Goal: Task Accomplishment & Management: Use online tool/utility

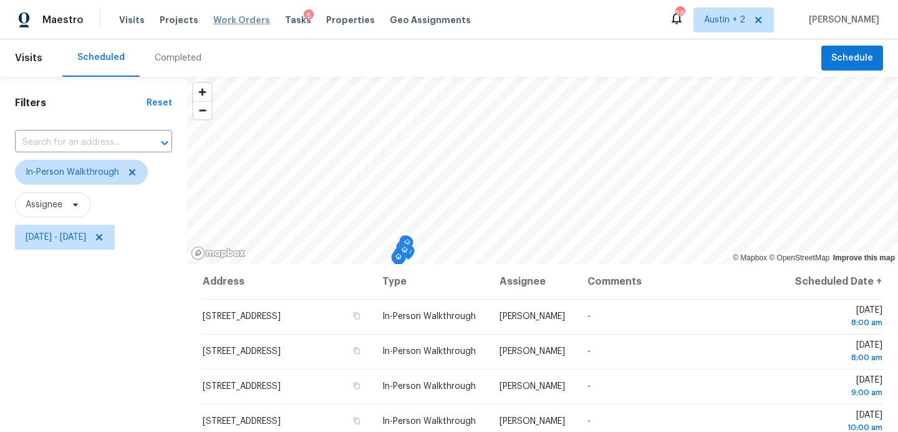
click at [233, 14] on span "Work Orders" at bounding box center [241, 20] width 57 height 12
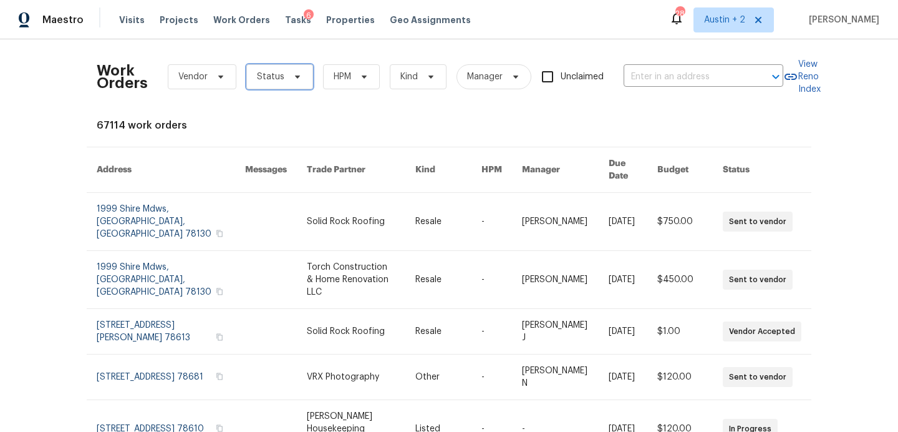
click at [275, 80] on span "Status" at bounding box center [270, 76] width 27 height 12
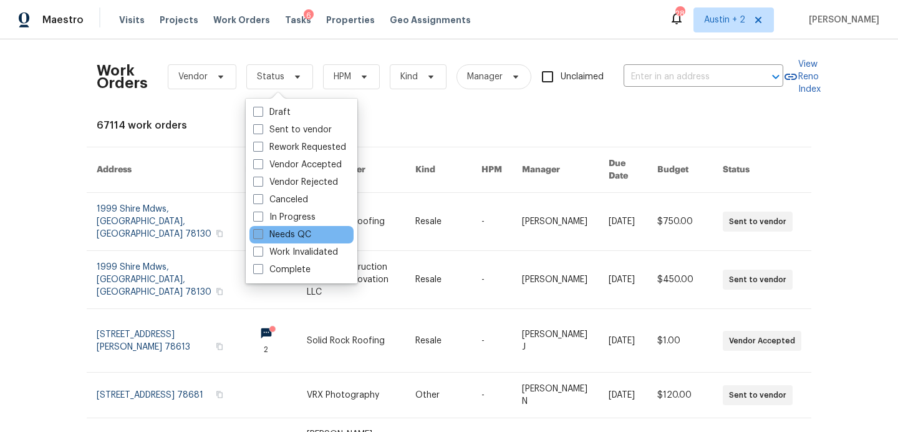
click at [277, 236] on label "Needs QC" at bounding box center [282, 234] width 58 height 12
click at [261, 236] on input "Needs QC" at bounding box center [257, 232] width 8 height 8
checkbox input "true"
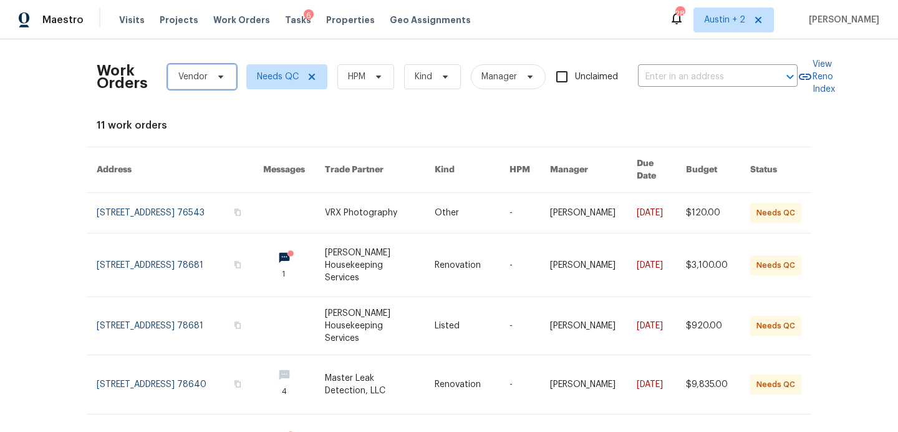
click at [197, 80] on span "Vendor" at bounding box center [192, 76] width 29 height 12
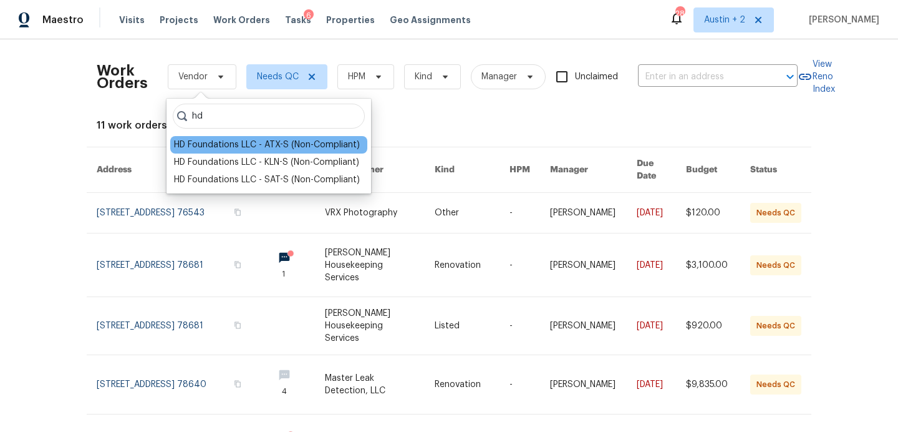
type input "hd"
click at [205, 147] on div "HD Foundations LLC - ATX-S (Non-Compliant)" at bounding box center [267, 144] width 186 height 12
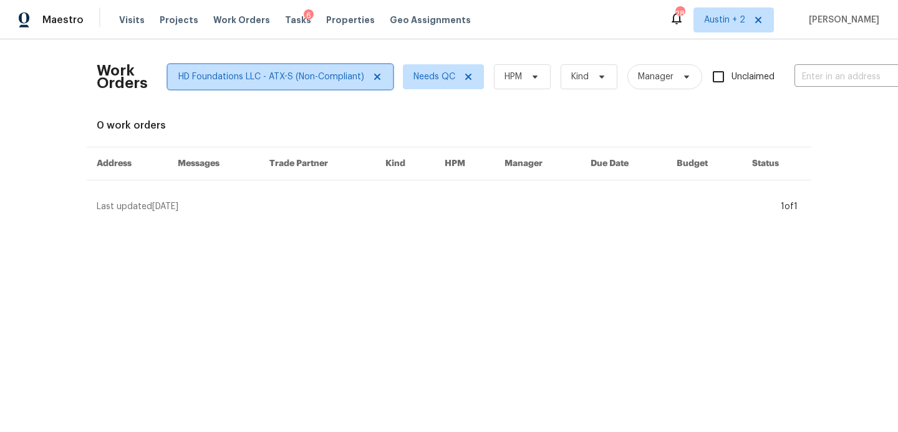
click at [373, 80] on icon at bounding box center [377, 77] width 10 height 10
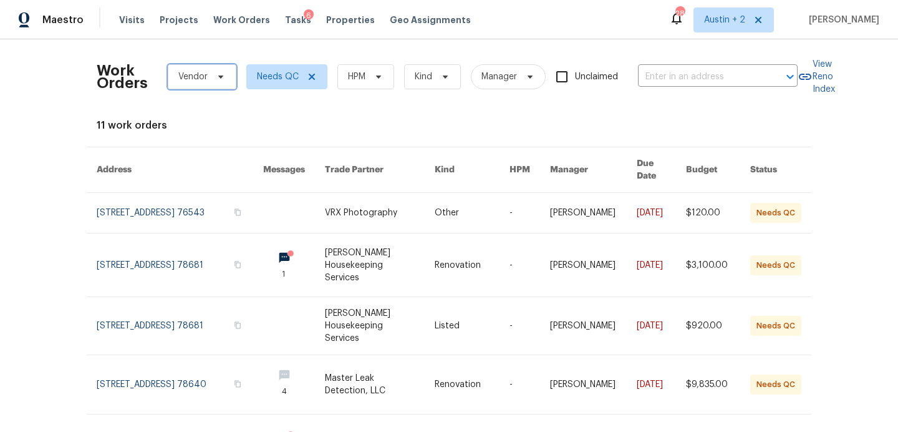
click at [209, 76] on span "Vendor" at bounding box center [202, 76] width 69 height 25
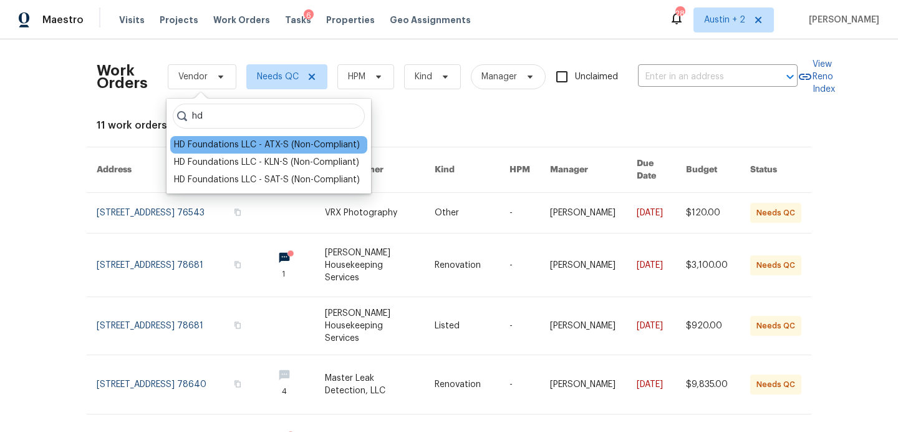
type input "hd"
click at [220, 143] on div "HD Foundations LLC - ATX-S (Non-Compliant)" at bounding box center [267, 144] width 186 height 12
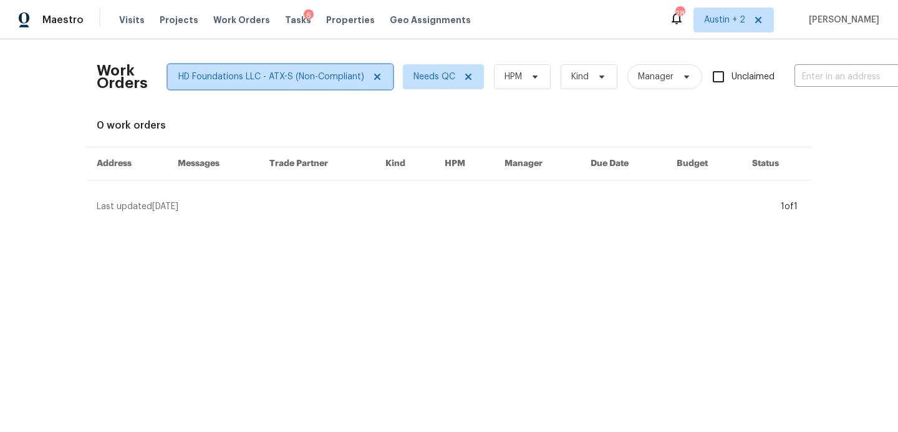
click at [376, 80] on icon at bounding box center [377, 77] width 10 height 10
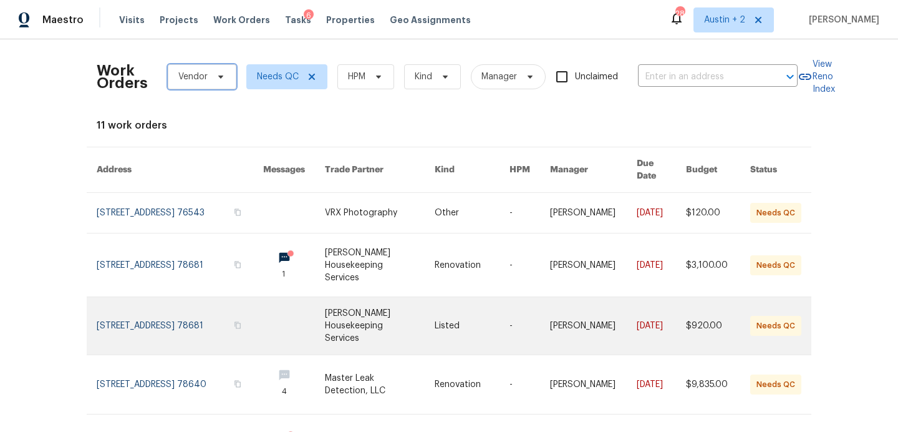
scroll to position [361, 0]
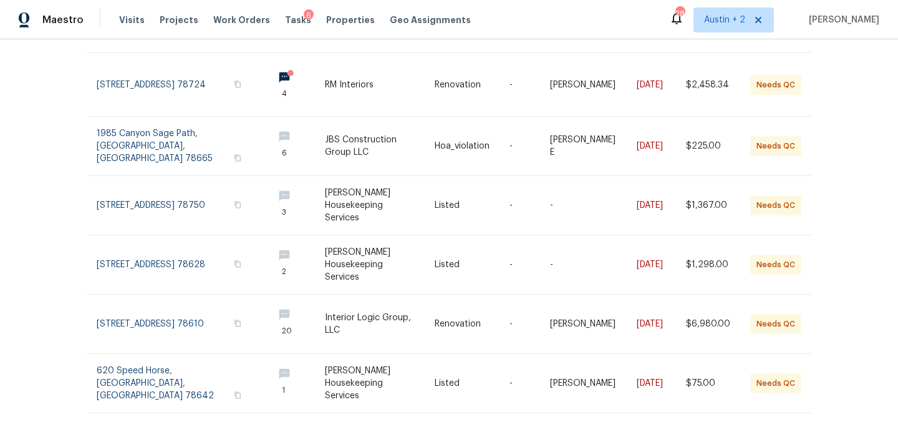
click at [800, 431] on icon at bounding box center [798, 439] width 5 height 9
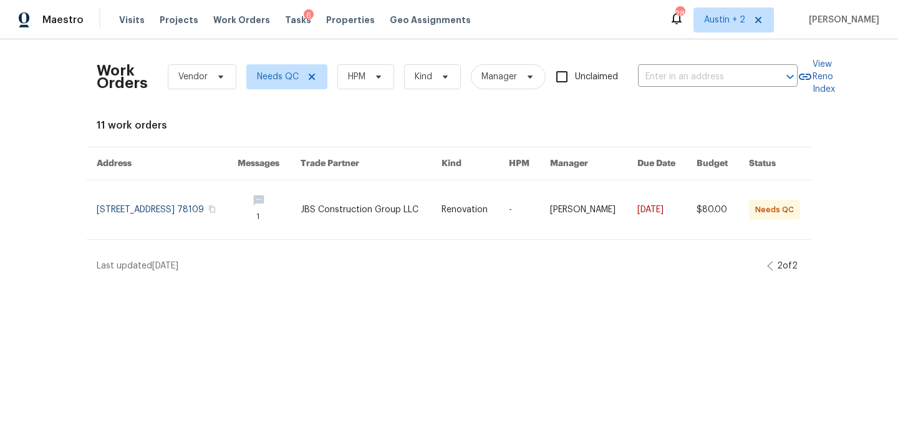
click at [767, 264] on icon at bounding box center [770, 266] width 6 height 10
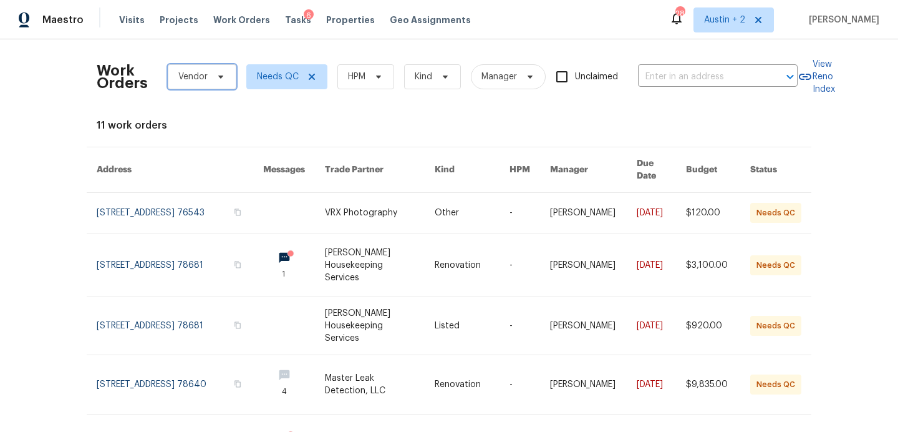
click at [212, 75] on span at bounding box center [219, 77] width 14 height 10
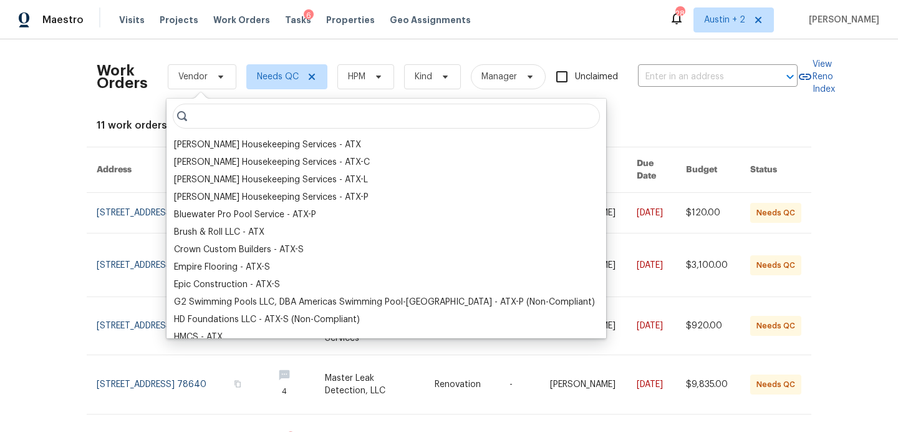
click at [233, 119] on input "search" at bounding box center [386, 116] width 427 height 25
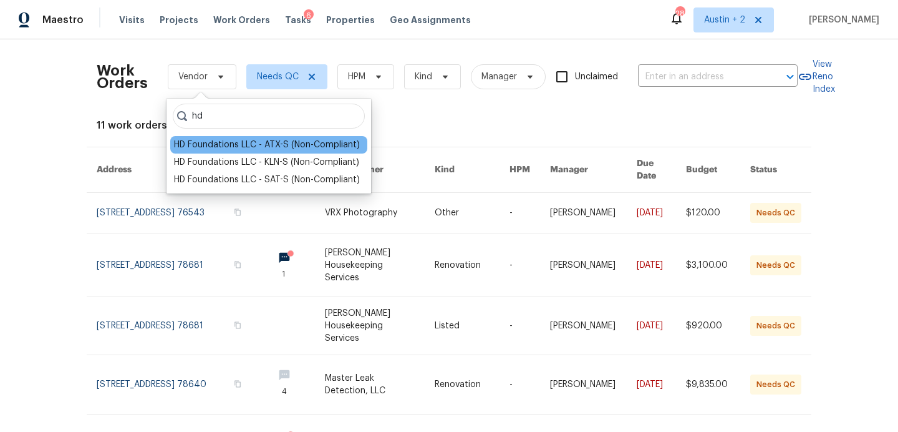
type input "hd"
click at [243, 146] on div "HD Foundations LLC - ATX-S (Non-Compliant)" at bounding box center [267, 144] width 186 height 12
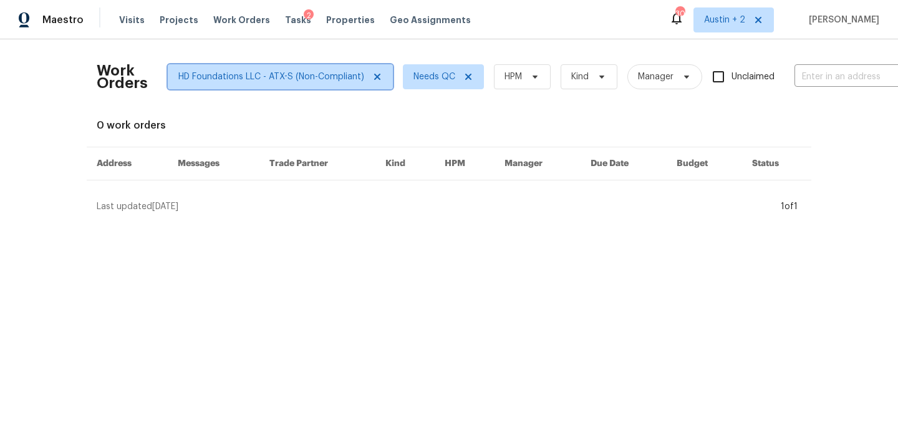
click at [374, 76] on icon at bounding box center [377, 77] width 6 height 6
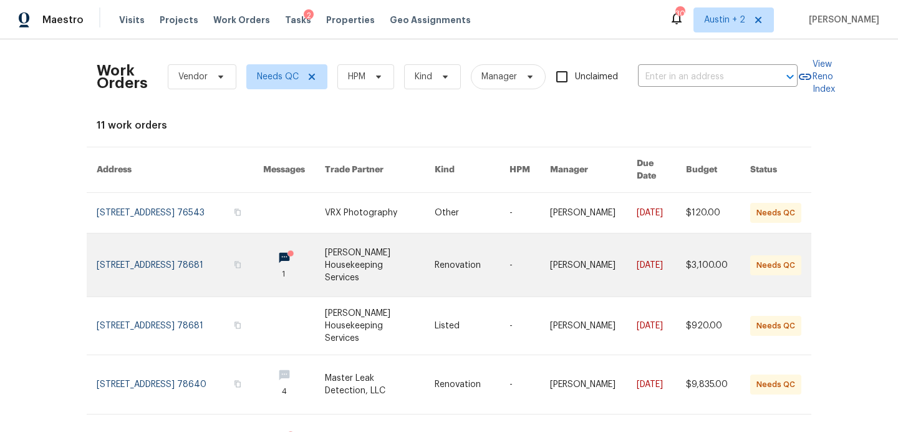
scroll to position [361, 0]
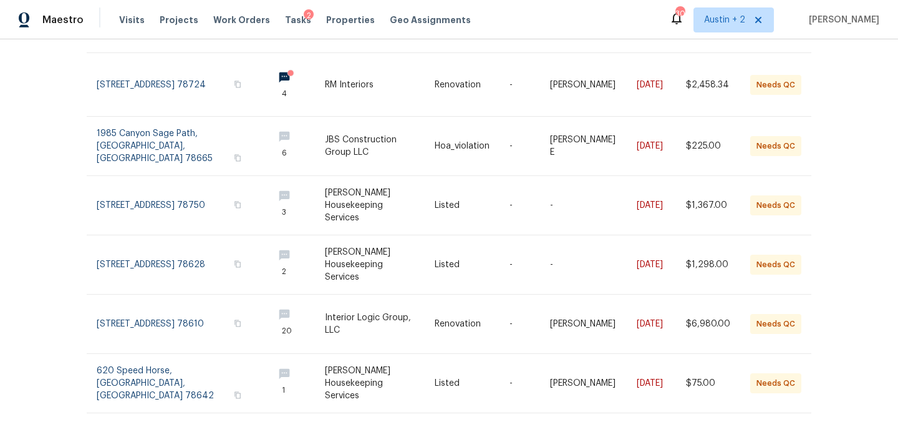
click at [798, 431] on icon at bounding box center [798, 439] width 6 height 10
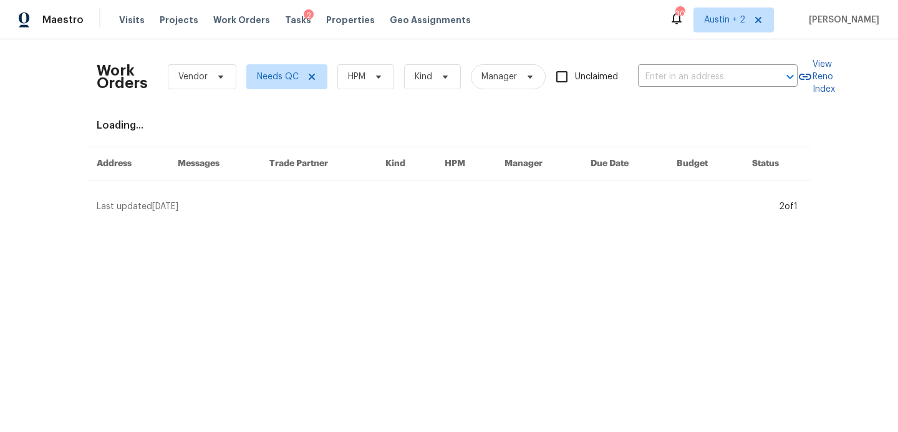
scroll to position [0, 0]
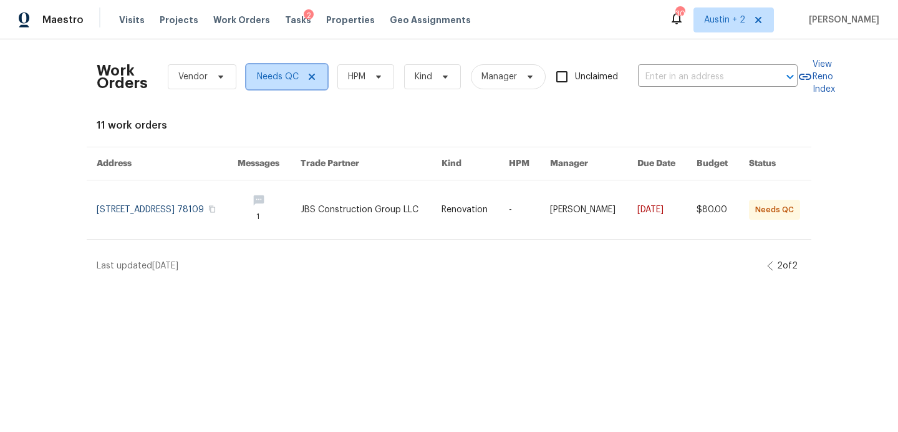
click at [271, 74] on span "Needs QC" at bounding box center [278, 76] width 42 height 12
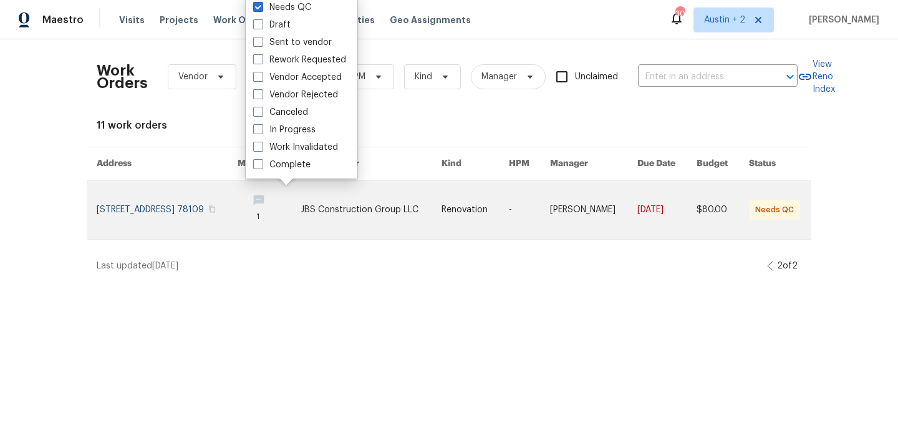
click at [164, 190] on link at bounding box center [167, 209] width 141 height 59
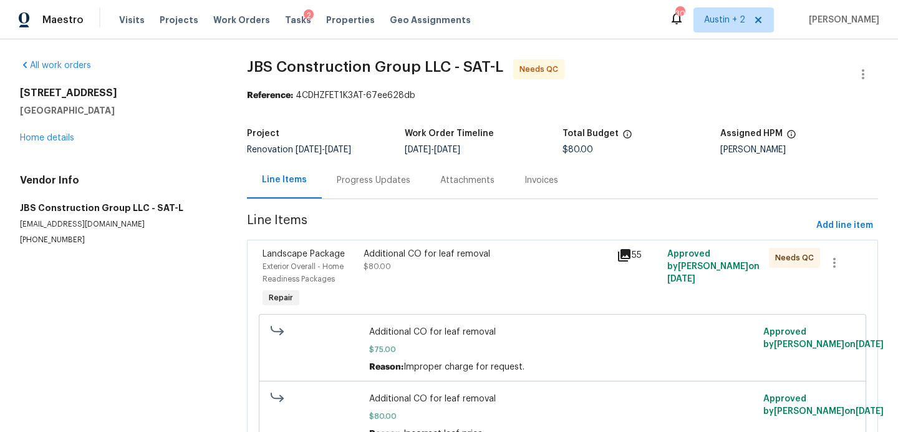
scroll to position [68, 0]
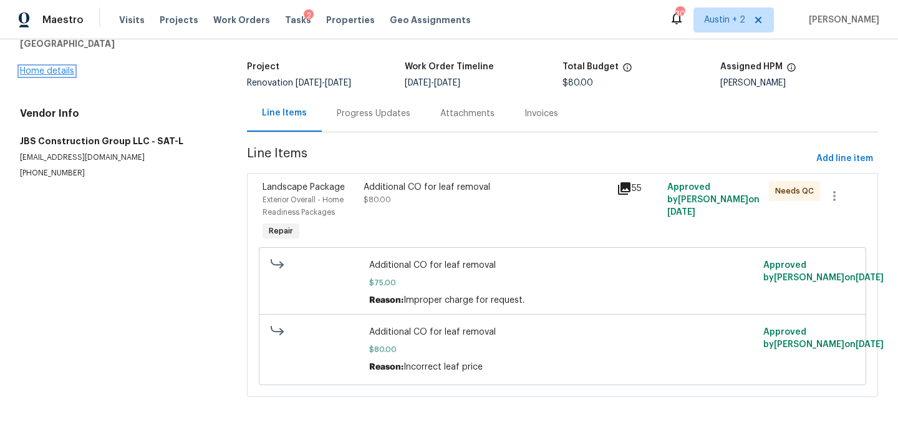
click at [62, 72] on link "Home details" at bounding box center [47, 71] width 54 height 9
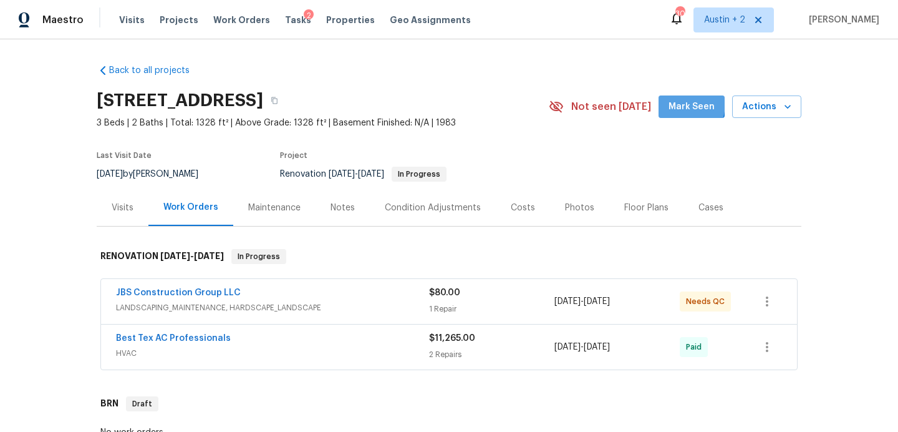
click at [684, 104] on span "Mark Seen" at bounding box center [692, 107] width 46 height 16
click at [327, 288] on div "JBS Construction Group LLC" at bounding box center [272, 293] width 313 height 15
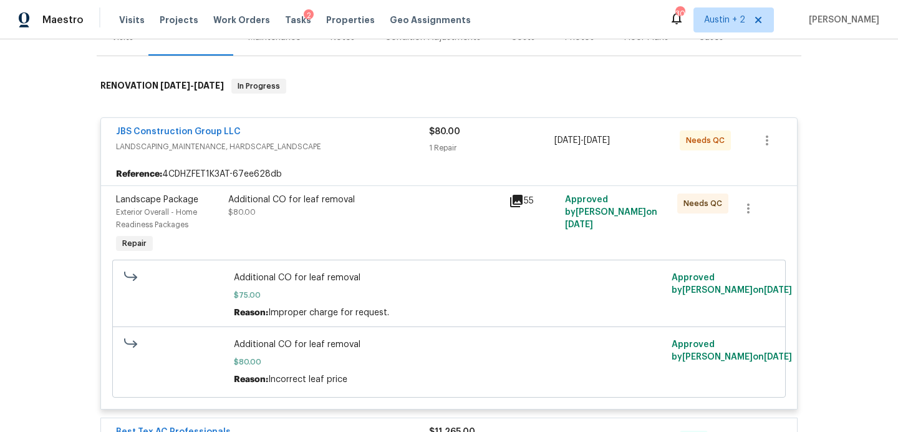
scroll to position [175, 0]
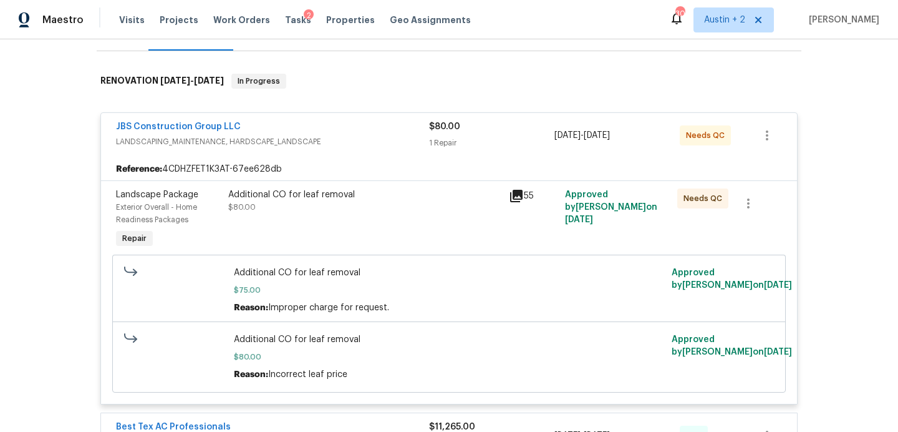
click at [271, 195] on div "Additional CO for leaf removal" at bounding box center [364, 194] width 273 height 12
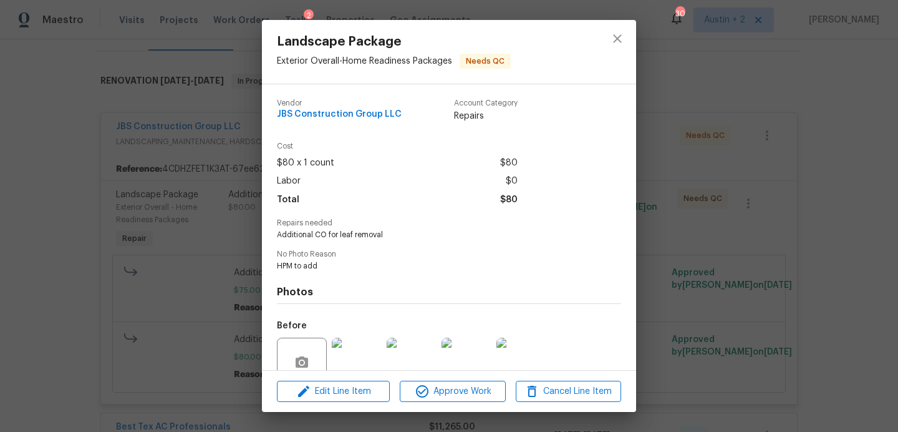
scroll to position [111, 0]
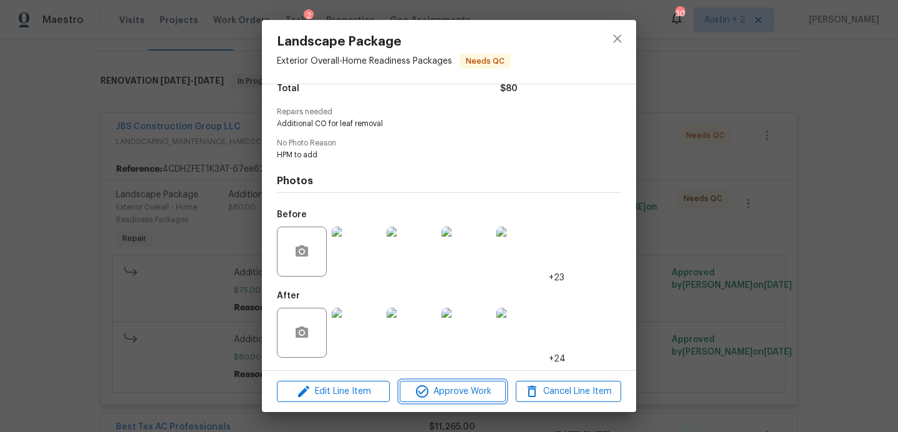
click at [477, 393] on span "Approve Work" at bounding box center [453, 392] width 98 height 16
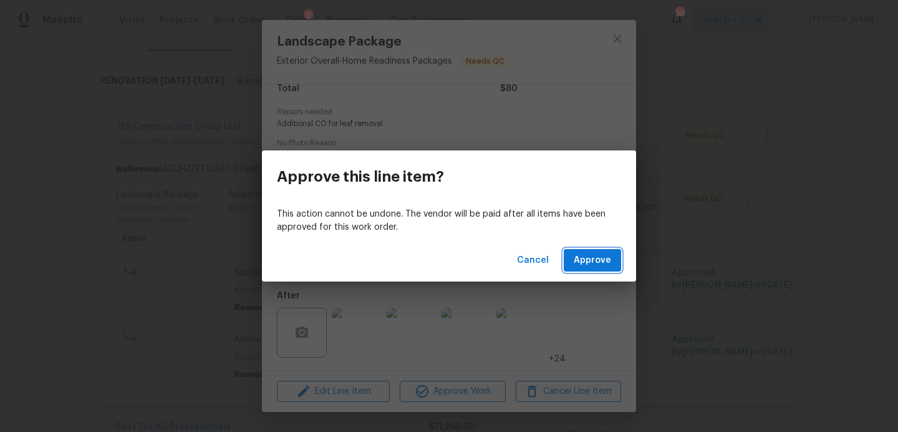
click at [598, 268] on button "Approve" at bounding box center [592, 260] width 57 height 23
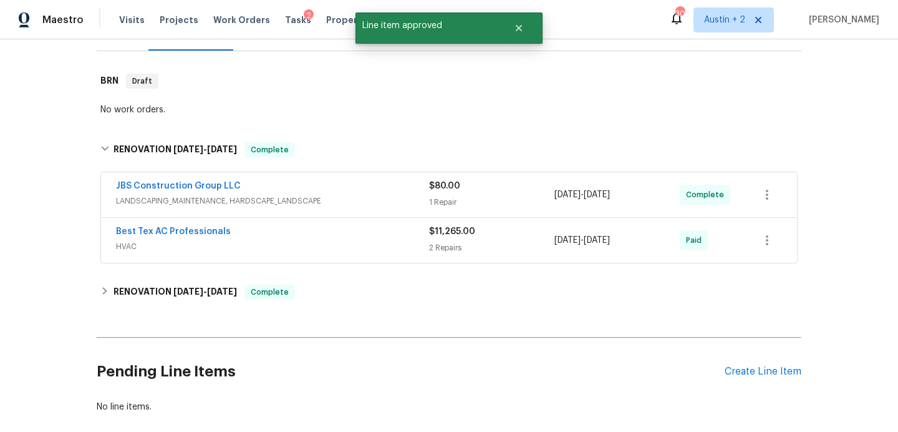
scroll to position [0, 0]
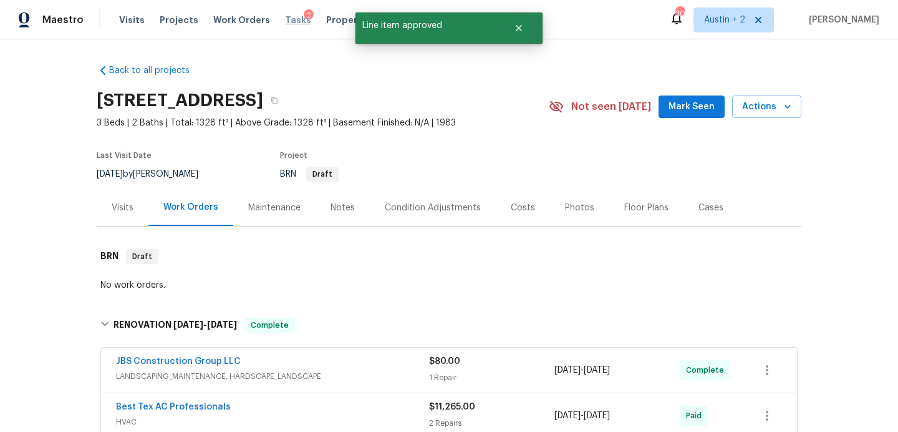
click at [285, 18] on span "Tasks" at bounding box center [298, 20] width 26 height 9
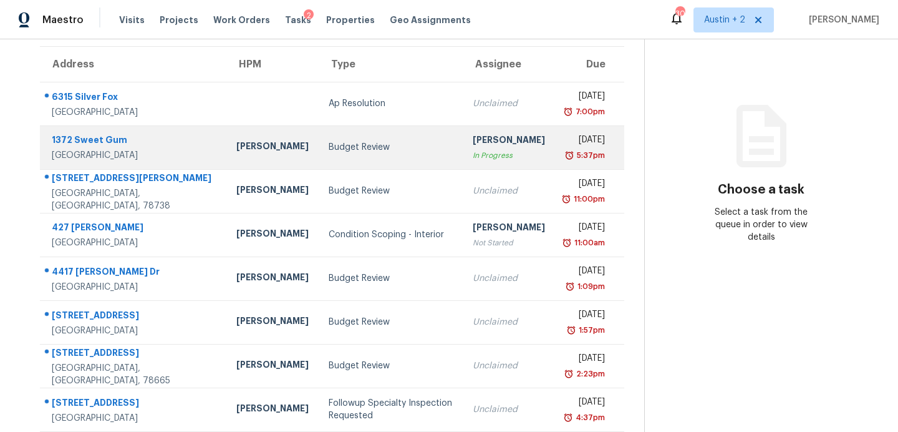
scroll to position [99, 0]
click at [329, 146] on div "Budget Review" at bounding box center [391, 146] width 124 height 12
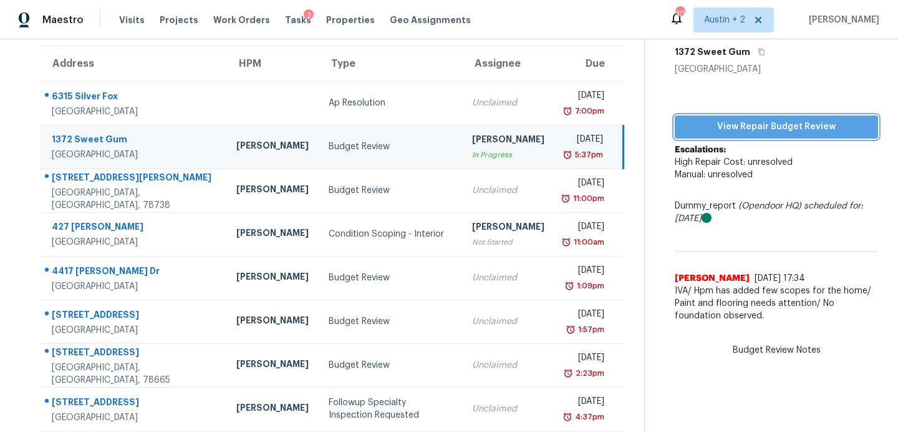
click at [779, 115] on button "View Repair Budget Review" at bounding box center [776, 126] width 203 height 23
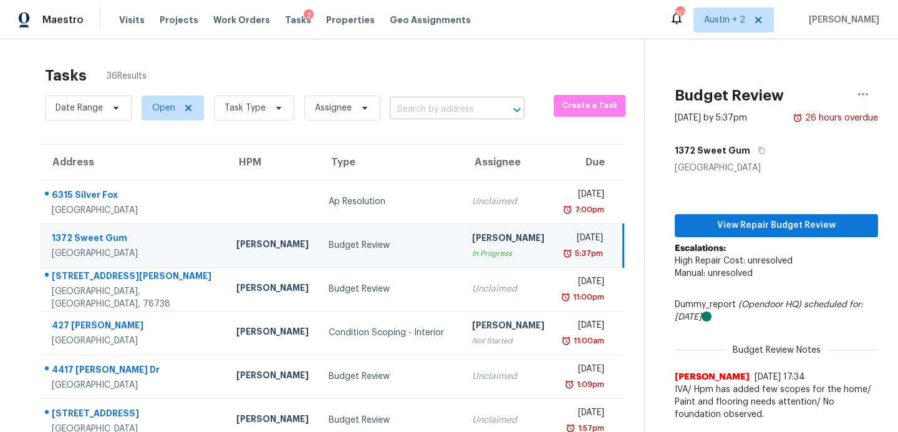
click at [420, 112] on input "text" at bounding box center [440, 109] width 100 height 19
type input "3723"
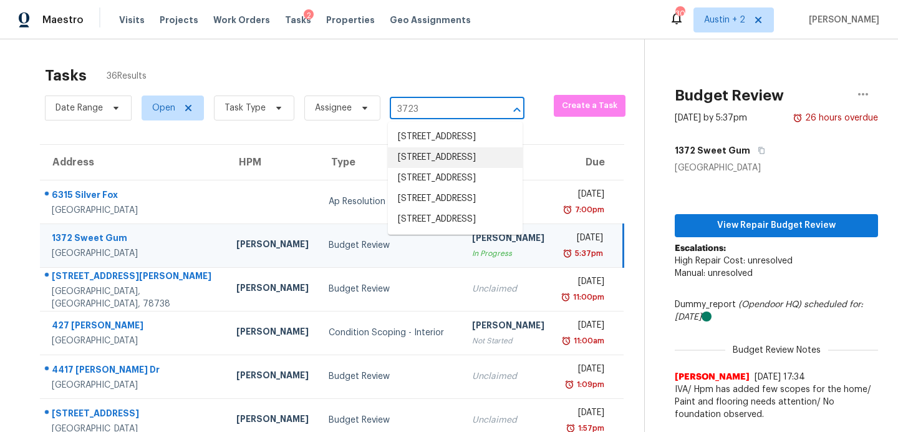
scroll to position [6, 0]
click at [469, 230] on li "3723 Cheyenne St, Round Rock, TX 78665" at bounding box center [455, 219] width 135 height 21
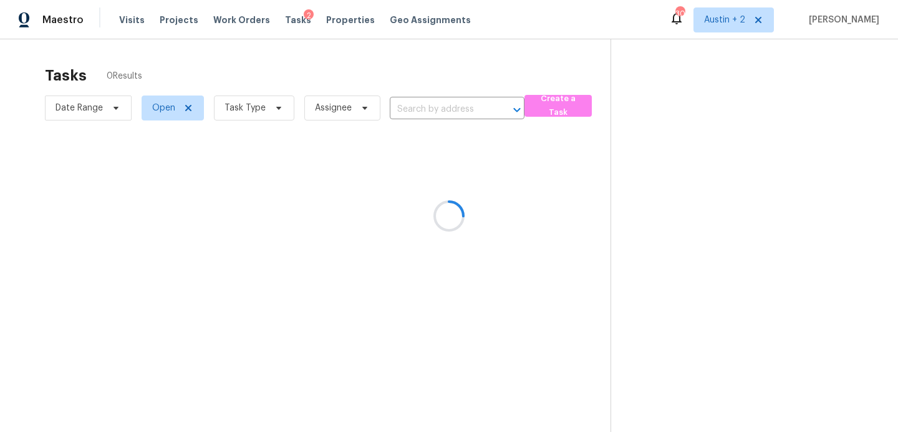
type input "3723 Cheyenne St, Round Rock, TX 78665"
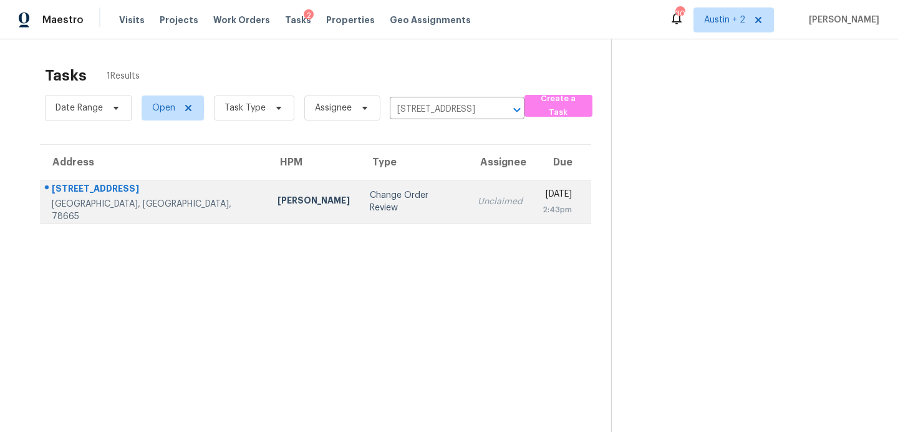
click at [278, 198] on div "[PERSON_NAME]" at bounding box center [314, 202] width 72 height 16
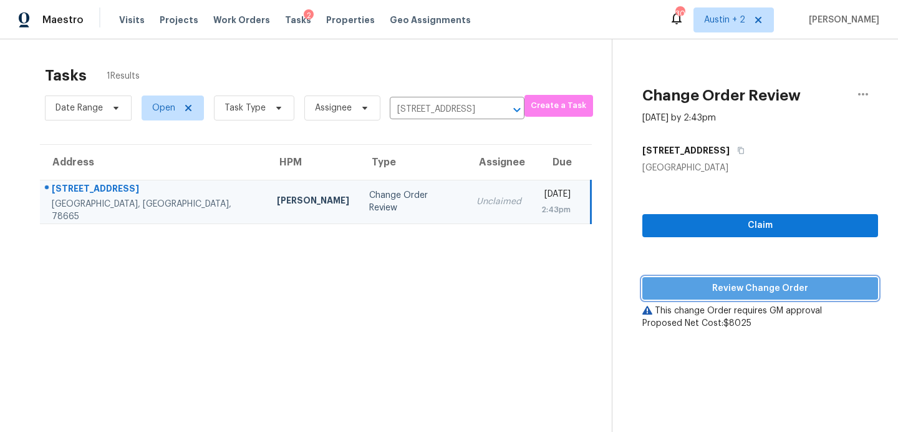
click at [749, 284] on span "Review Change Order" at bounding box center [760, 289] width 216 height 16
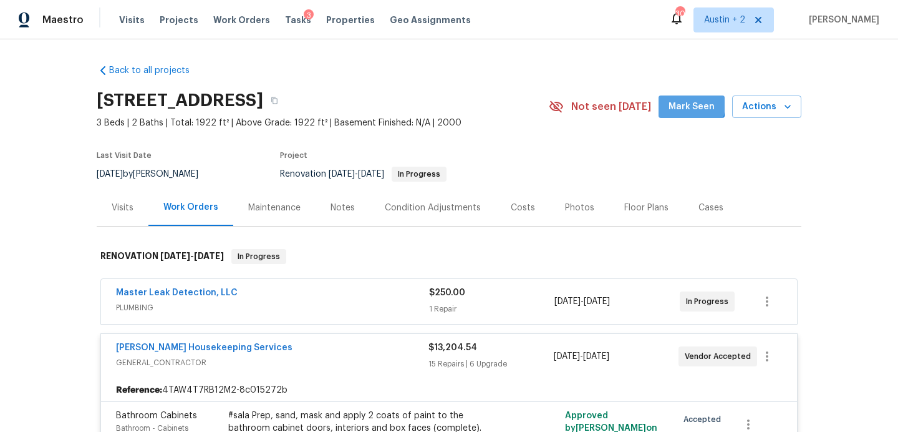
click at [684, 104] on span "Mark Seen" at bounding box center [692, 107] width 46 height 16
click at [285, 23] on span "Tasks" at bounding box center [298, 20] width 26 height 9
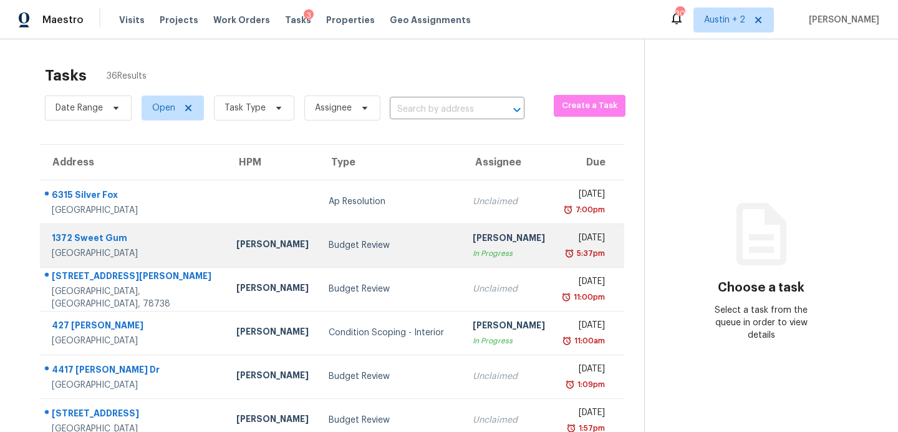
click at [329, 250] on div "Budget Review" at bounding box center [391, 245] width 124 height 12
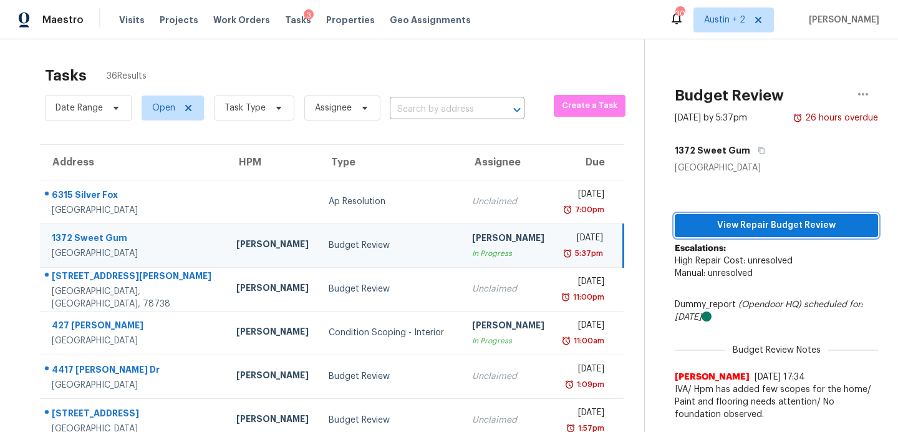
click at [740, 232] on span "View Repair Budget Review" at bounding box center [776, 226] width 183 height 16
click at [235, 14] on span "Work Orders" at bounding box center [241, 20] width 57 height 12
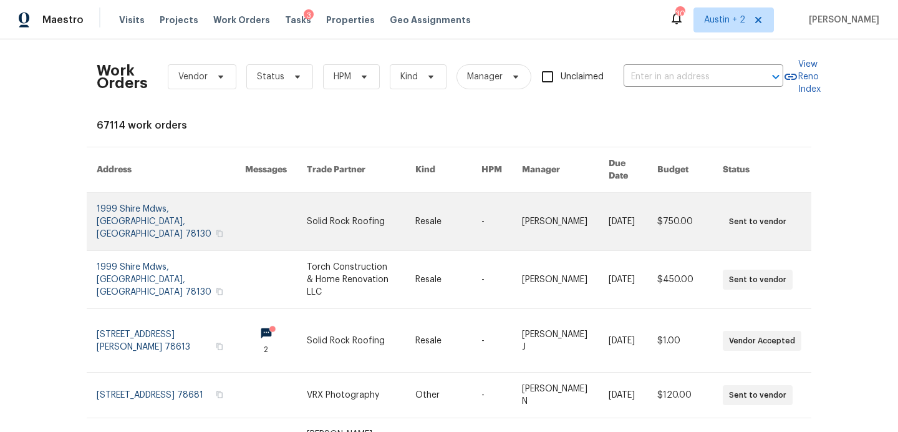
click at [309, 198] on link at bounding box center [361, 221] width 109 height 57
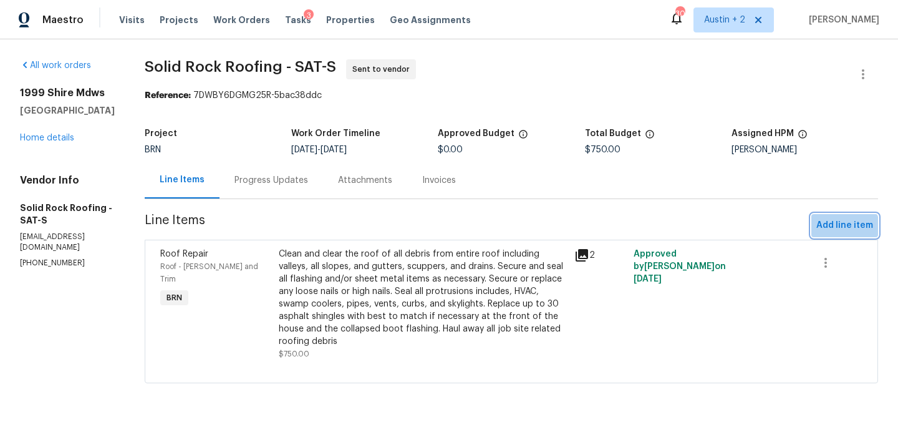
click at [841, 234] on button "Add line item" at bounding box center [845, 225] width 67 height 23
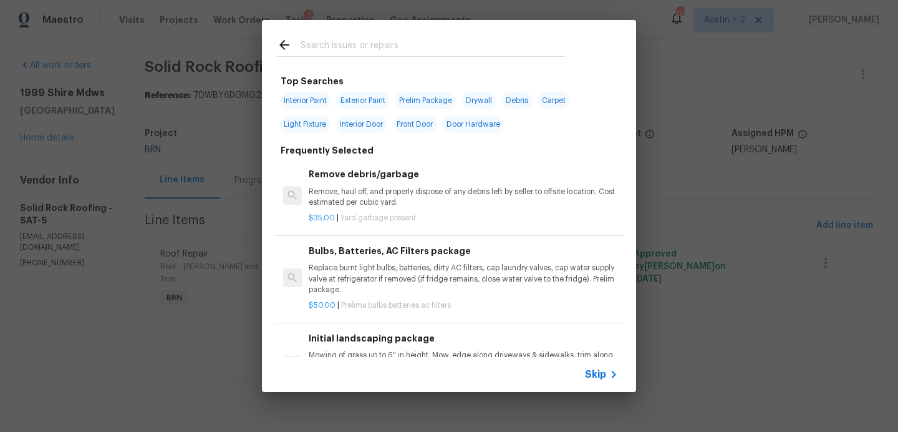
click at [498, 39] on input "text" at bounding box center [433, 46] width 264 height 19
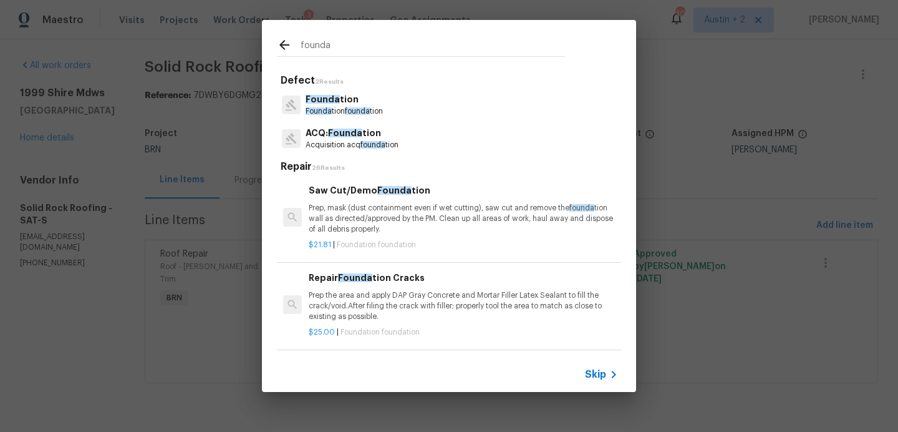
type input "founda"
click at [376, 145] on span "founda" at bounding box center [373, 144] width 25 height 7
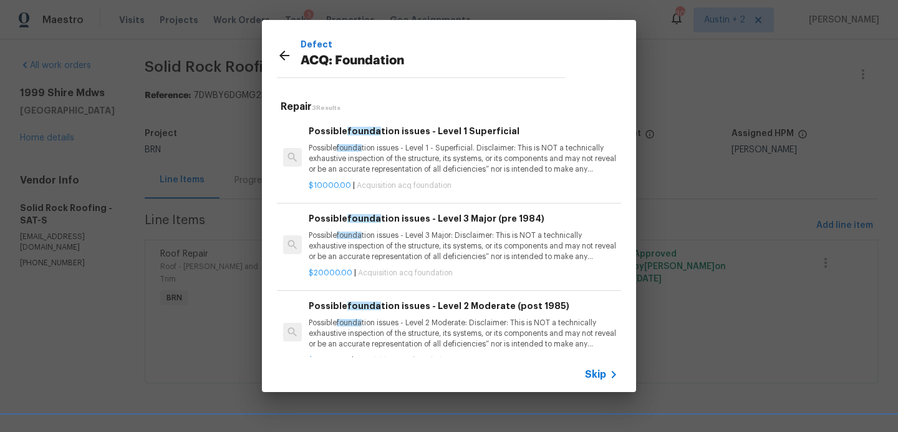
scroll to position [2, 0]
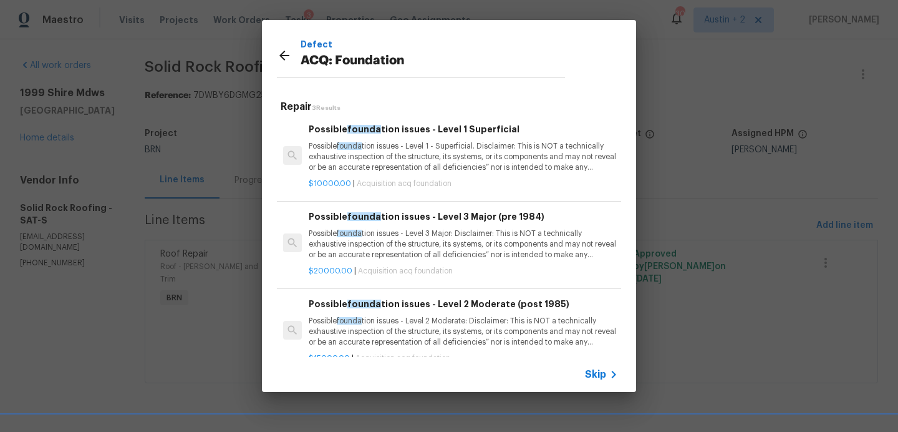
click at [452, 312] on div "Possible founda tion issues - Level 2 Moderate (post 1985) Possible founda tion…" at bounding box center [463, 322] width 309 height 51
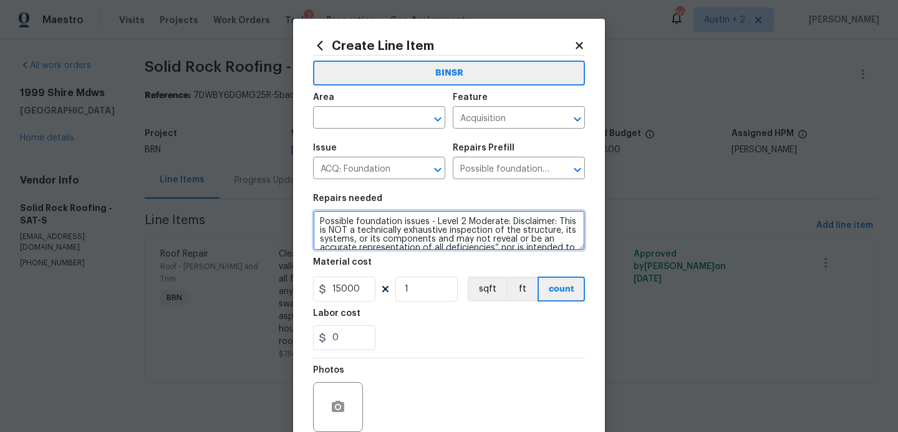
scroll to position [44, 0]
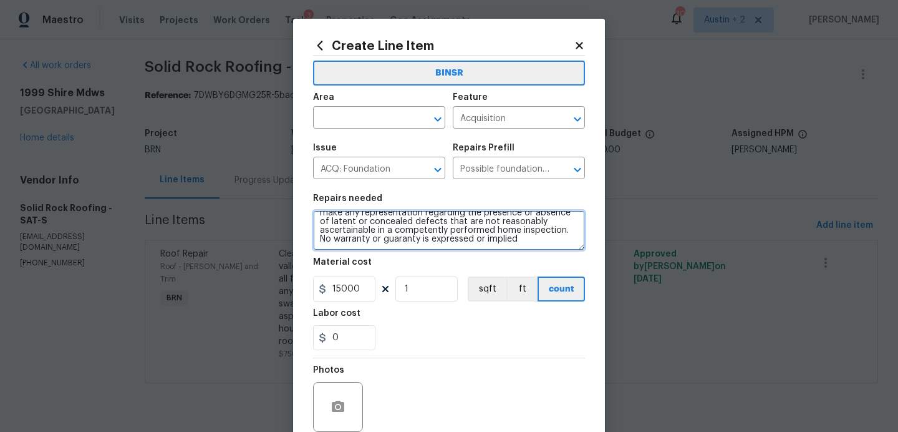
drag, startPoint x: 318, startPoint y: 218, endPoint x: 396, endPoint y: 303, distance: 116.1
click at [396, 303] on section "Repairs needed Possible foundation issues - Level 2 Moderate: Disclaimer: This …" at bounding box center [449, 272] width 272 height 171
click at [581, 48] on icon at bounding box center [579, 45] width 7 height 7
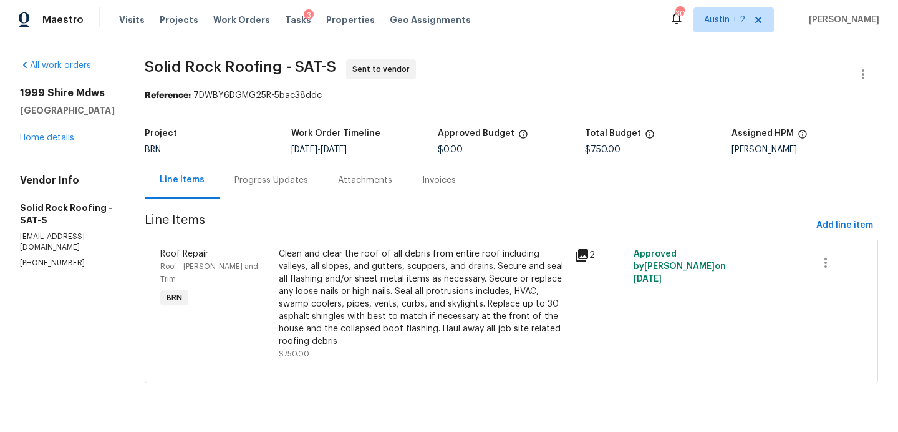
click at [285, 14] on div "Tasks 3" at bounding box center [298, 20] width 26 height 13
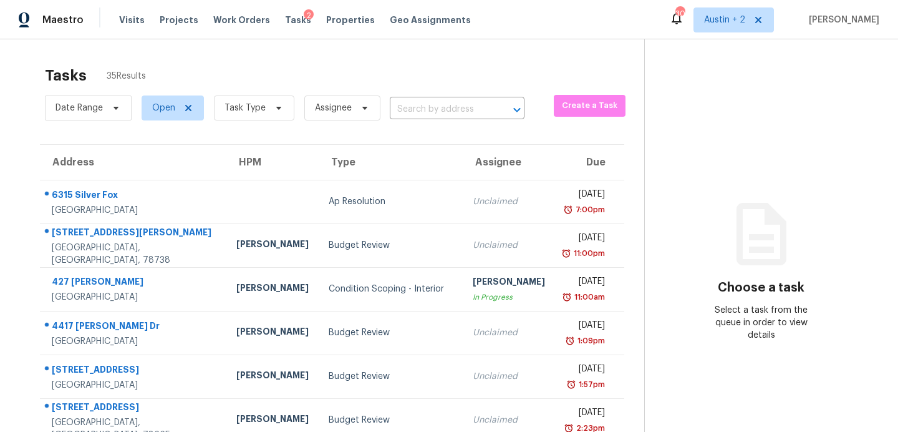
scroll to position [173, 0]
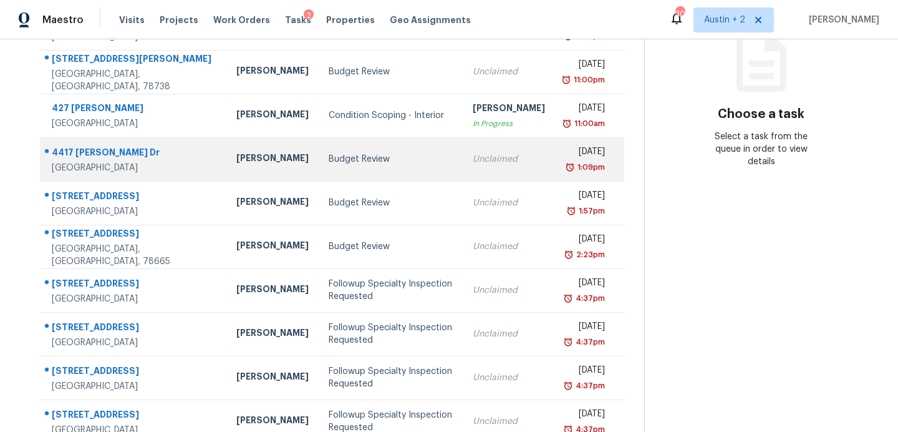
click at [329, 157] on div "Budget Review" at bounding box center [391, 159] width 124 height 12
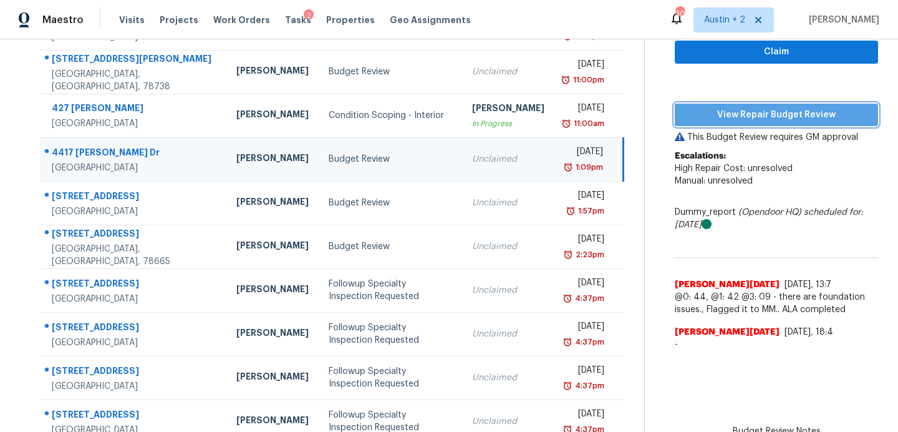
click at [754, 111] on span "View Repair Budget Review" at bounding box center [776, 115] width 183 height 16
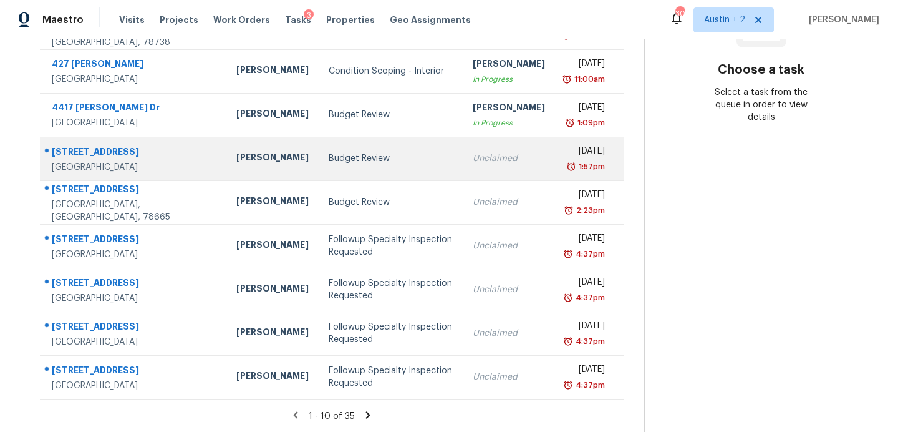
scroll to position [107, 0]
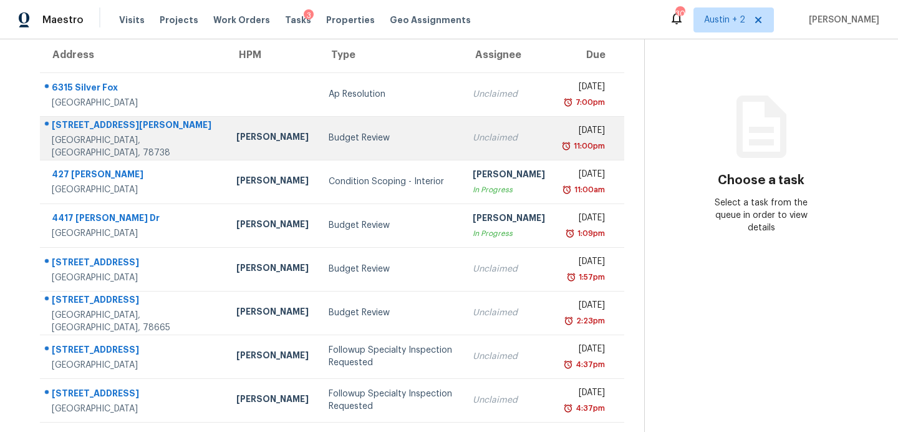
click at [329, 141] on div "Budget Review" at bounding box center [391, 138] width 124 height 12
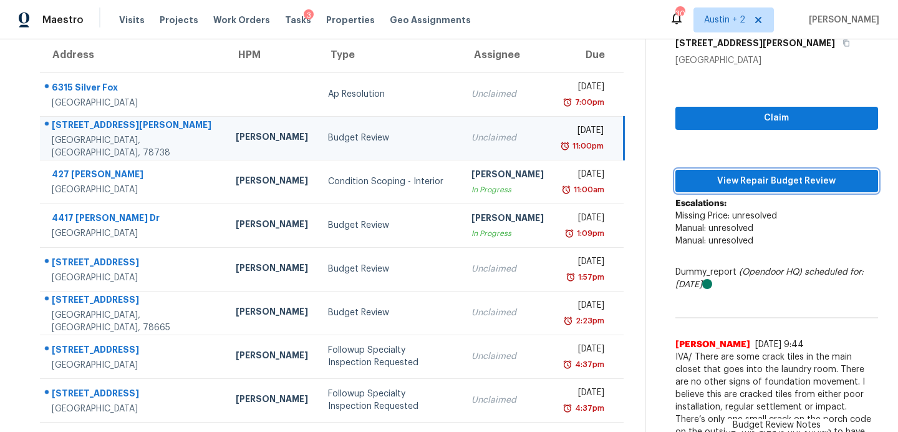
click at [744, 173] on span "View Repair Budget Review" at bounding box center [777, 181] width 183 height 16
